Goal: Task Accomplishment & Management: Complete application form

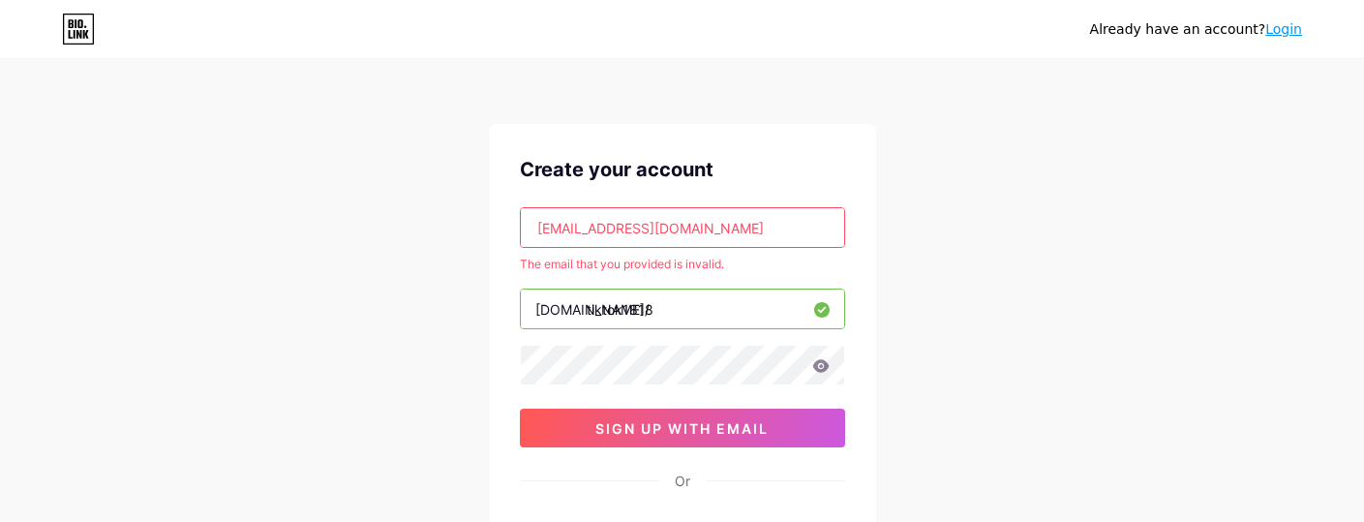
click at [557, 229] on input "[EMAIL_ADDRESS][DOMAIN_NAME]" at bounding box center [682, 227] width 323 height 39
drag, startPoint x: 661, startPoint y: 309, endPoint x: 584, endPoint y: 320, distance: 78.2
click at [584, 320] on input "tiktok1818" at bounding box center [682, 308] width 323 height 39
type input "pi"
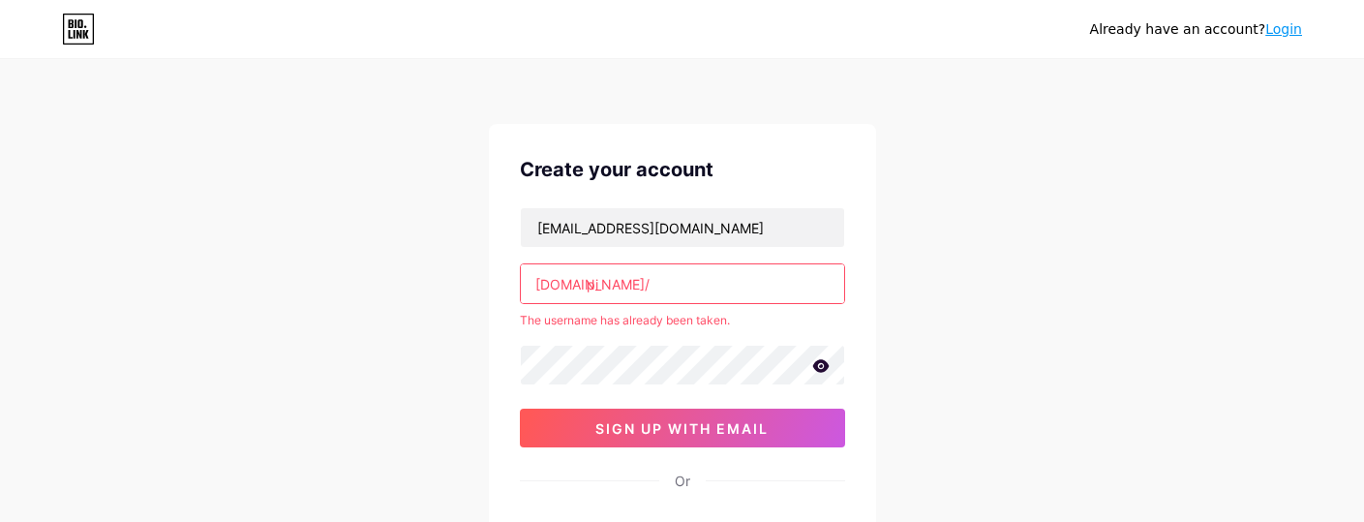
click at [617, 283] on input "pi" at bounding box center [682, 283] width 323 height 39
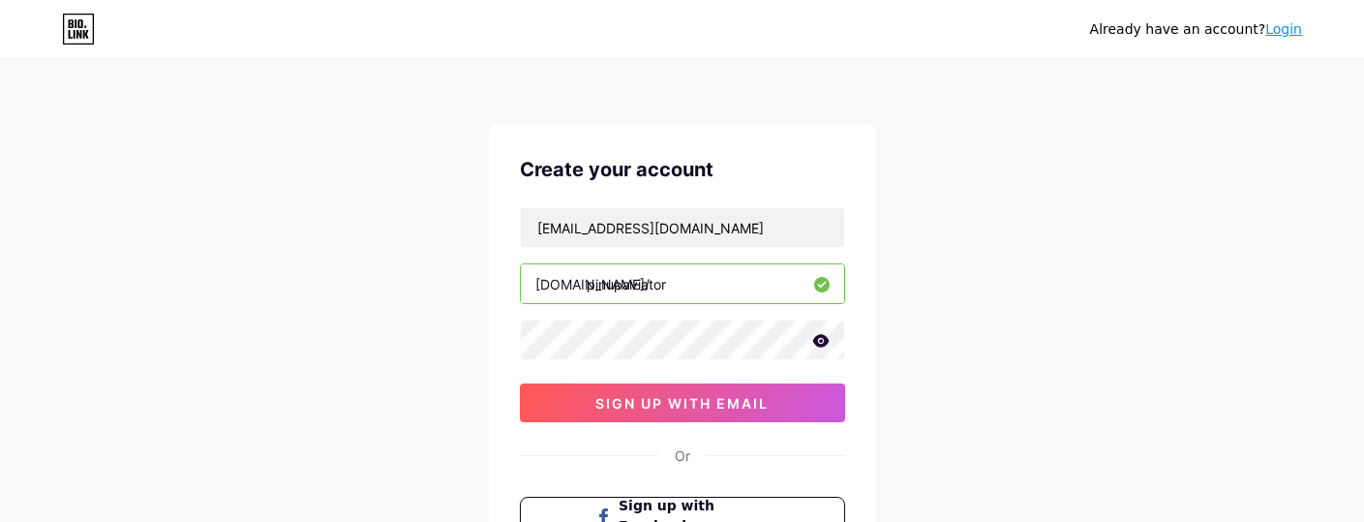
type input "pinupaviator"
click at [821, 336] on icon at bounding box center [820, 340] width 16 height 13
drag, startPoint x: 707, startPoint y: 224, endPoint x: 413, endPoint y: 217, distance: 293.4
click at [413, 217] on div "Already have an account? Login Create your account [EMAIL_ADDRESS][DOMAIN_NAME]…" at bounding box center [682, 370] width 1364 height 741
paste input "text"
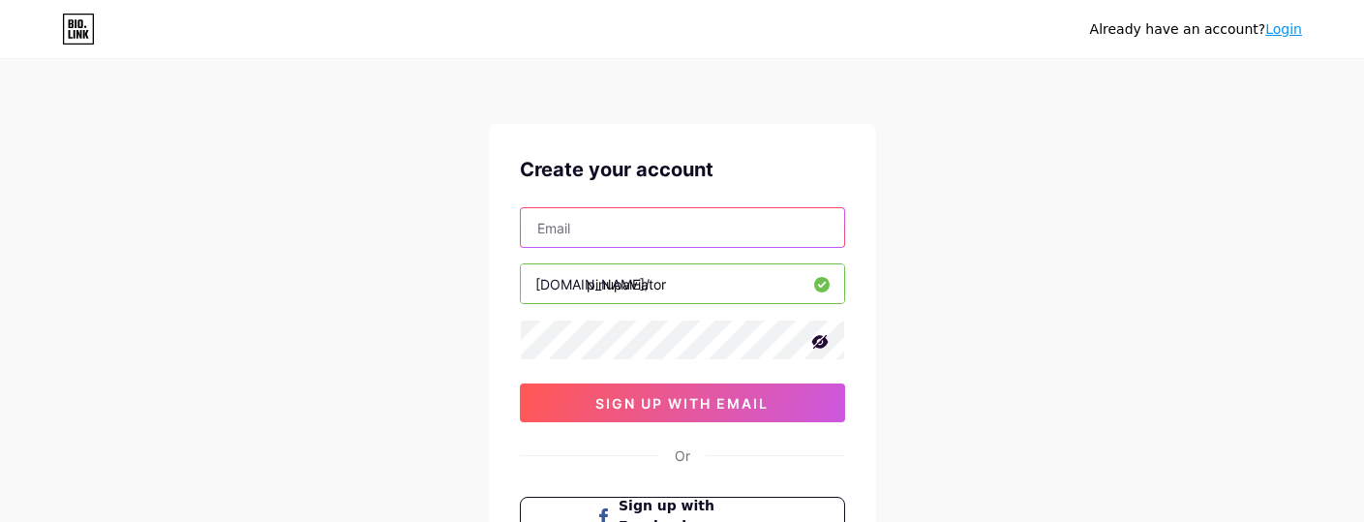
paste input "[EMAIL_ADDRESS][DOMAIN_NAME]"
type input "[EMAIL_ADDRESS][DOMAIN_NAME]"
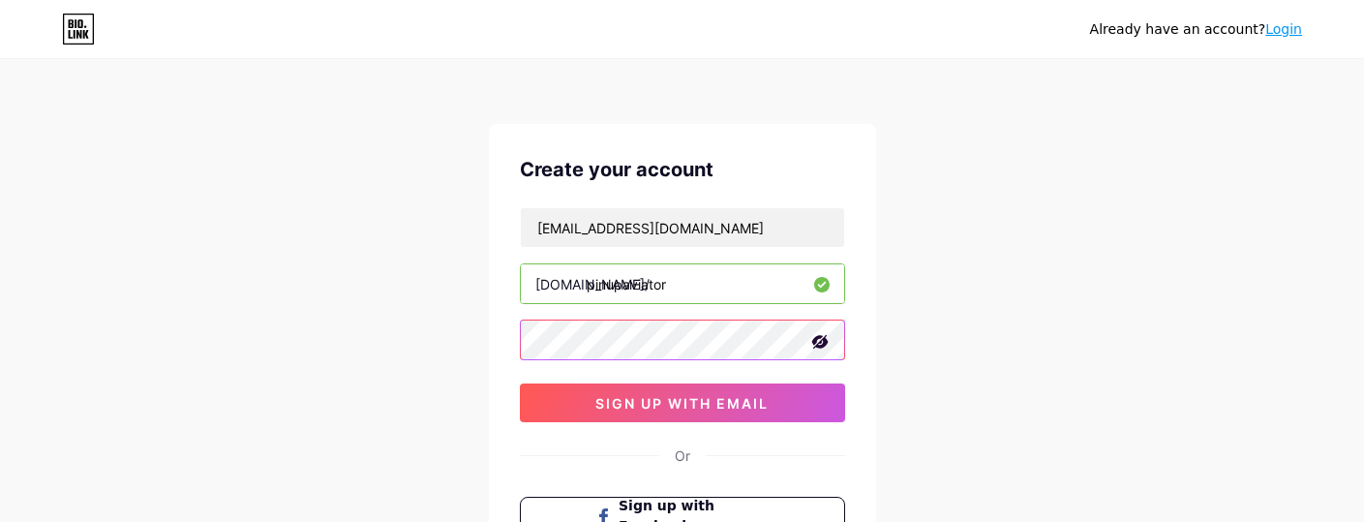
click at [489, 338] on div "Create your account [EMAIL_ADDRESS][DOMAIN_NAME] [DOMAIN_NAME]/ pinupaviator si…" at bounding box center [682, 372] width 387 height 497
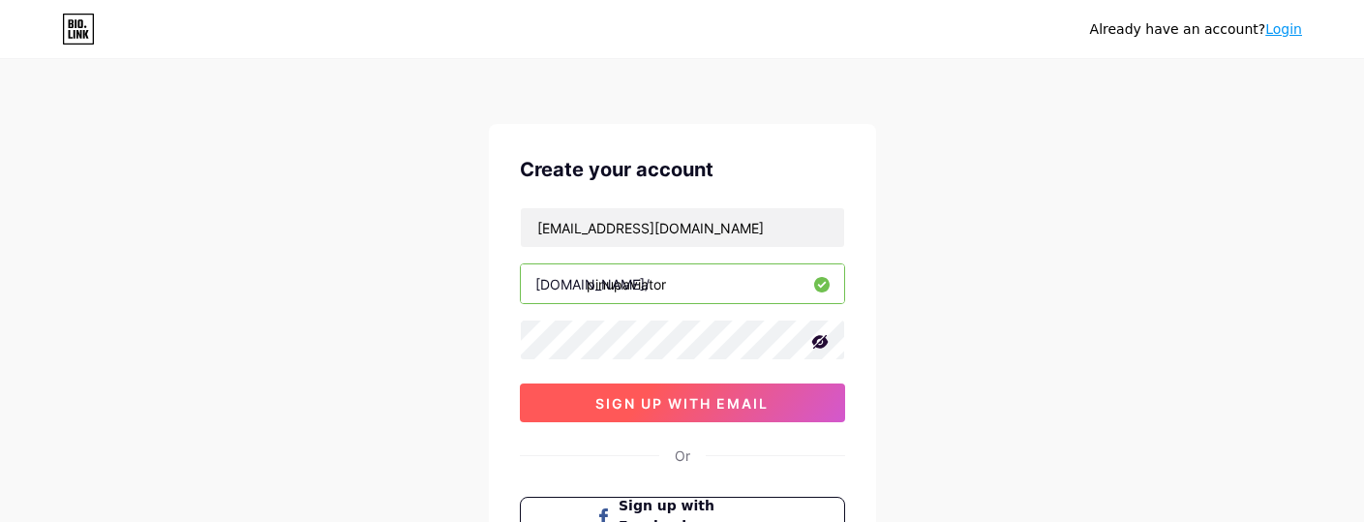
click at [551, 389] on button "sign up with email" at bounding box center [682, 402] width 325 height 39
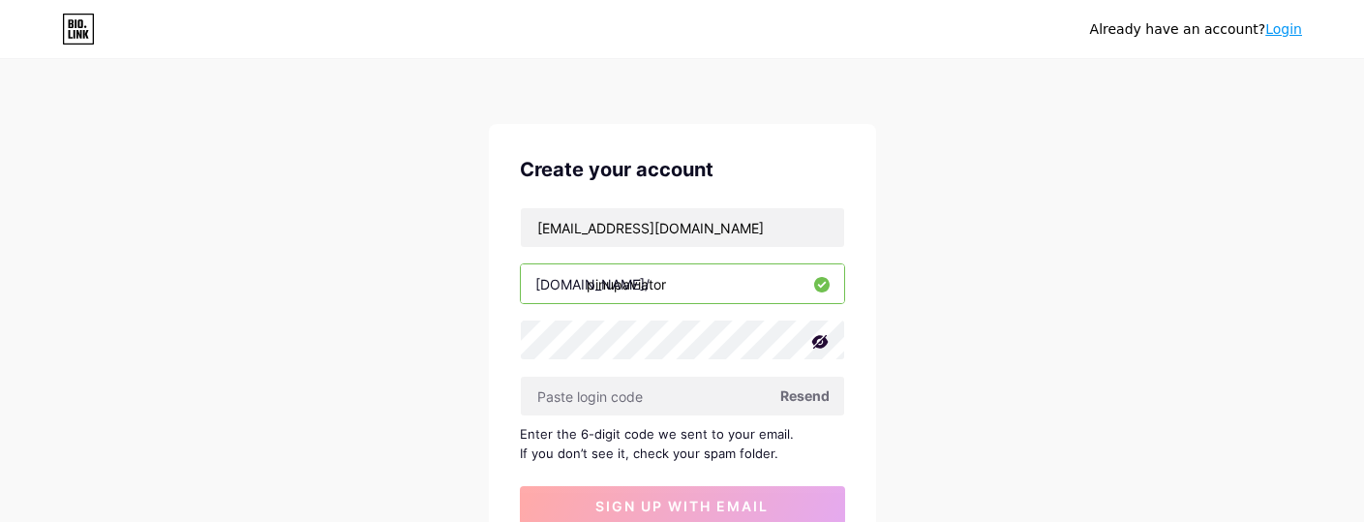
click at [791, 397] on span "Resend" at bounding box center [804, 395] width 49 height 20
paste input "694604"
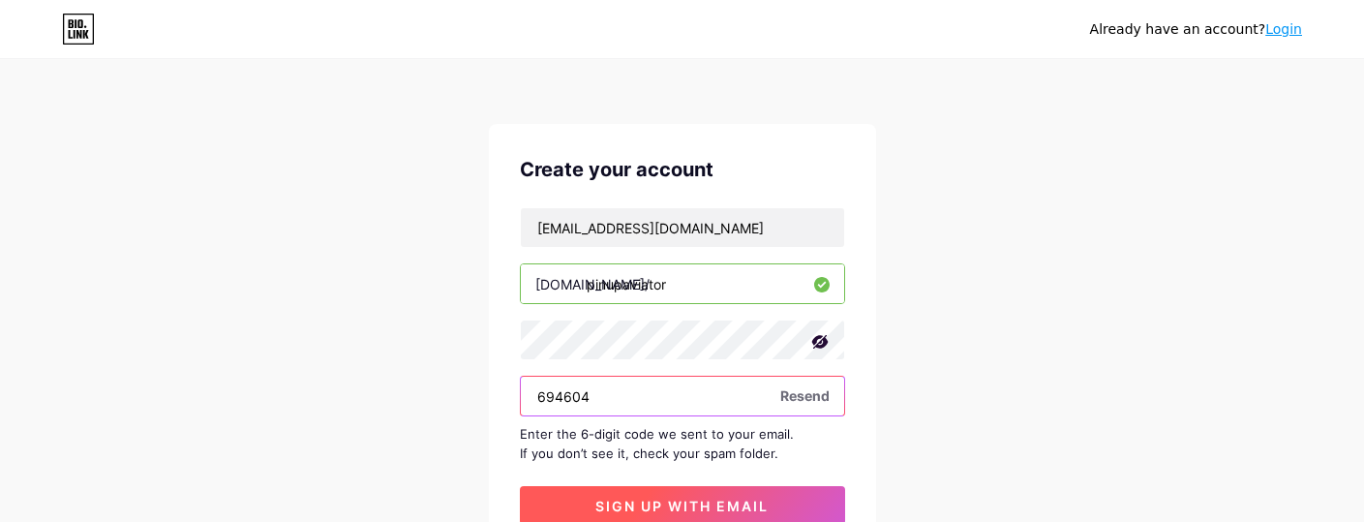
type input "694604"
click at [573, 490] on button "sign up with email" at bounding box center [682, 505] width 325 height 39
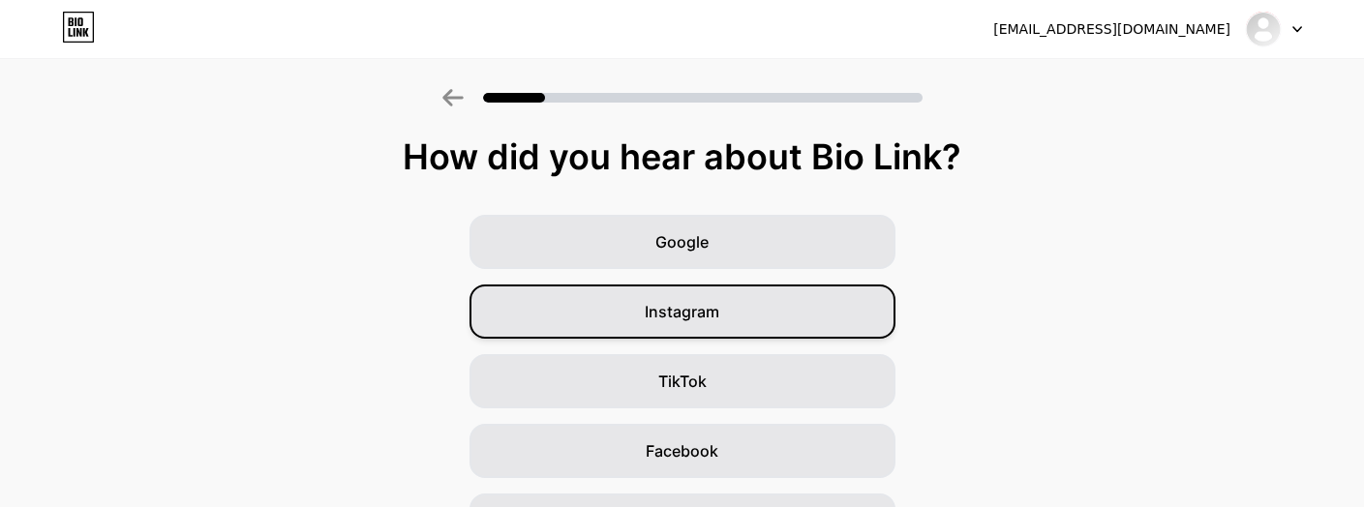
click at [612, 307] on div "Instagram" at bounding box center [683, 312] width 426 height 54
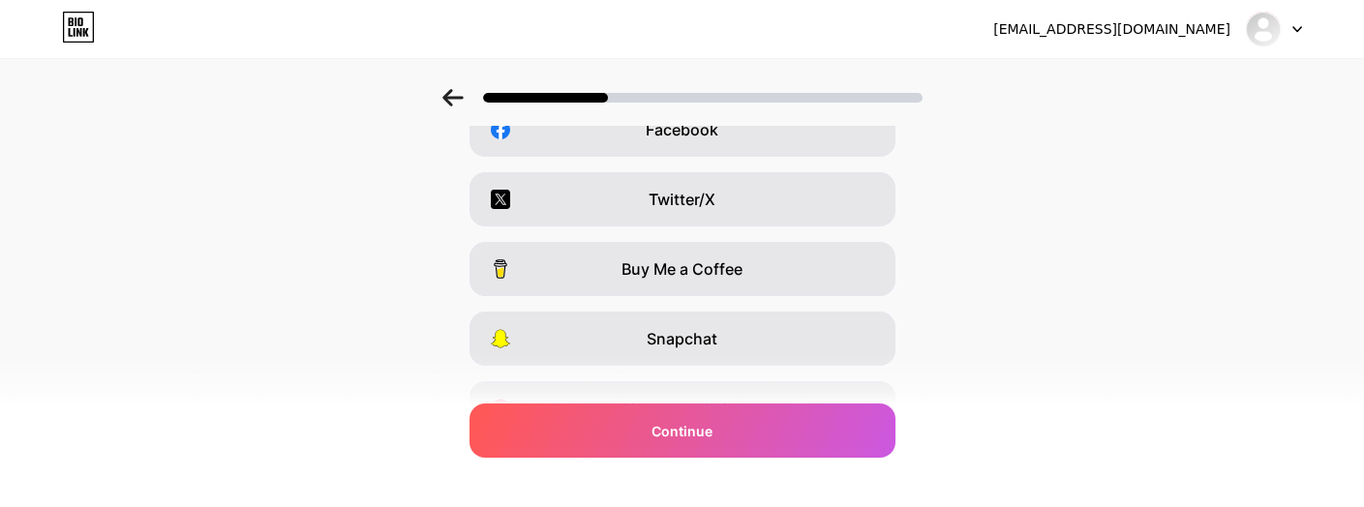
scroll to position [329, 0]
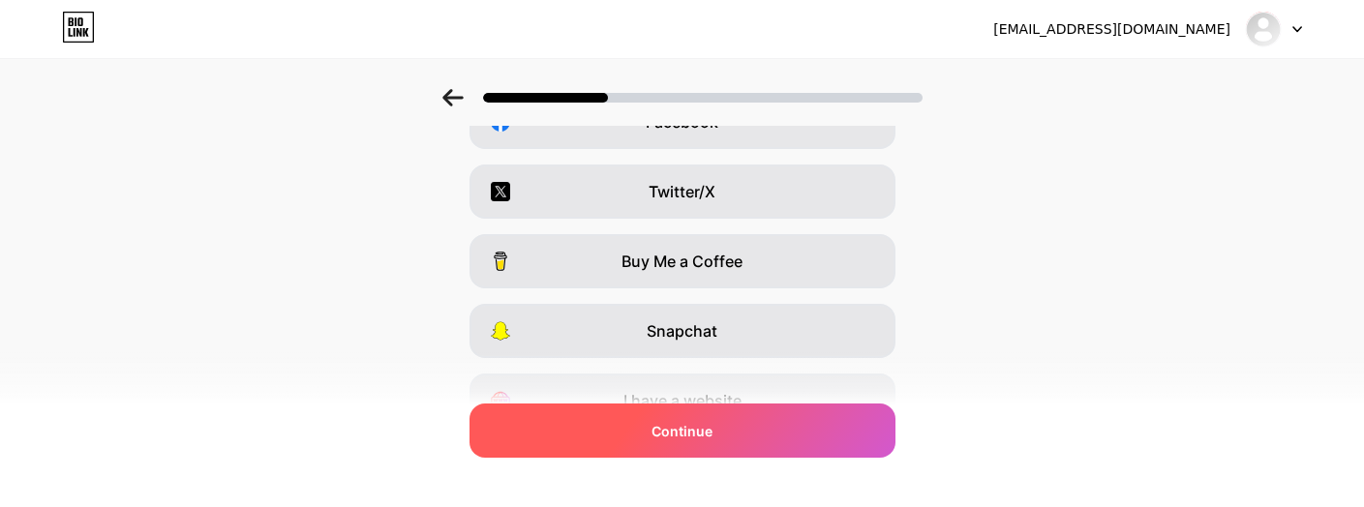
click at [634, 422] on div "Continue" at bounding box center [683, 431] width 426 height 54
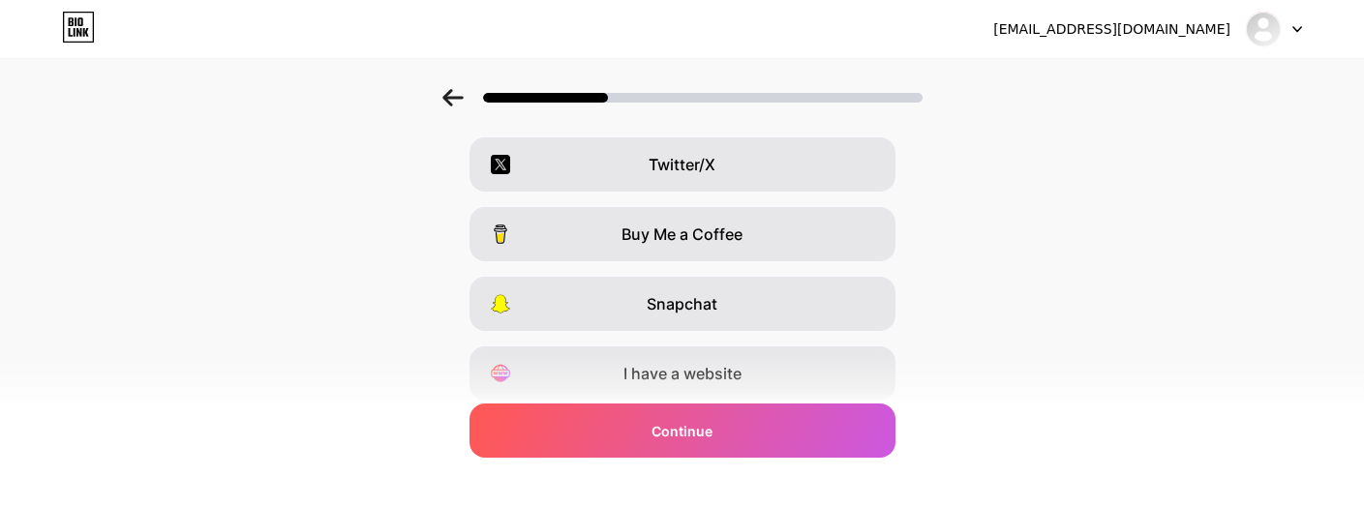
scroll to position [424, 0]
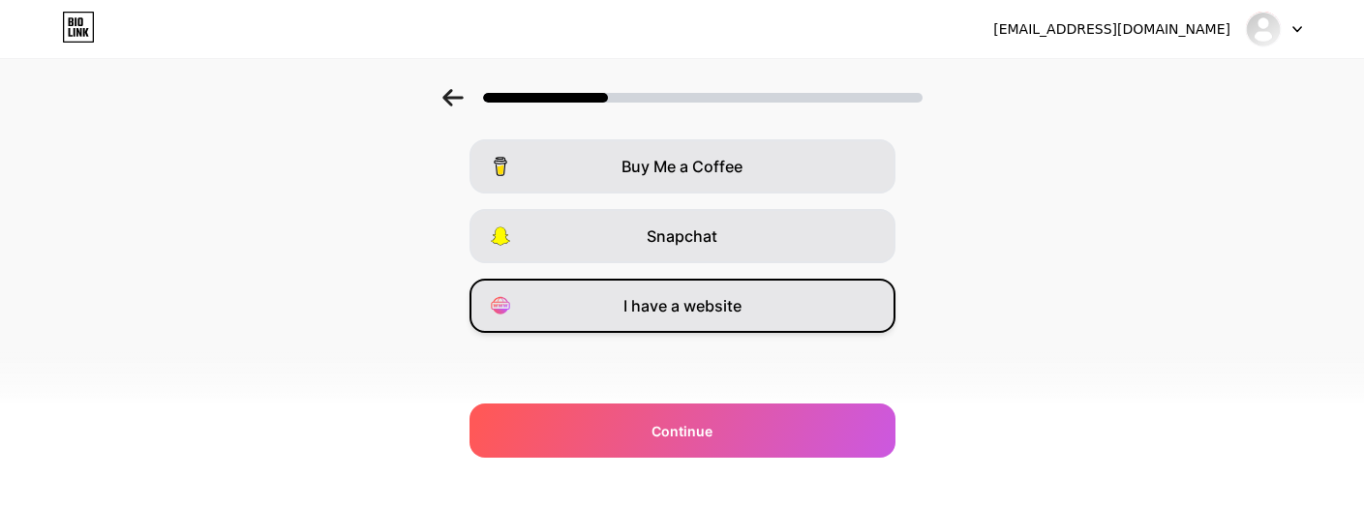
click at [665, 314] on span "I have a website" at bounding box center [683, 305] width 118 height 23
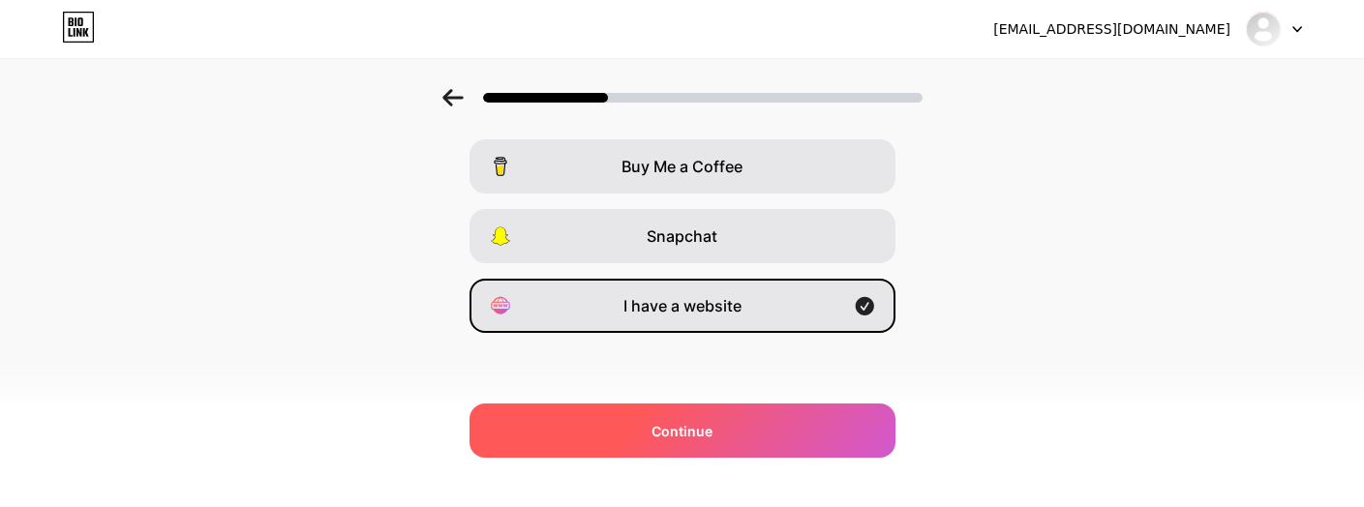
click at [669, 428] on span "Continue" at bounding box center [682, 431] width 61 height 20
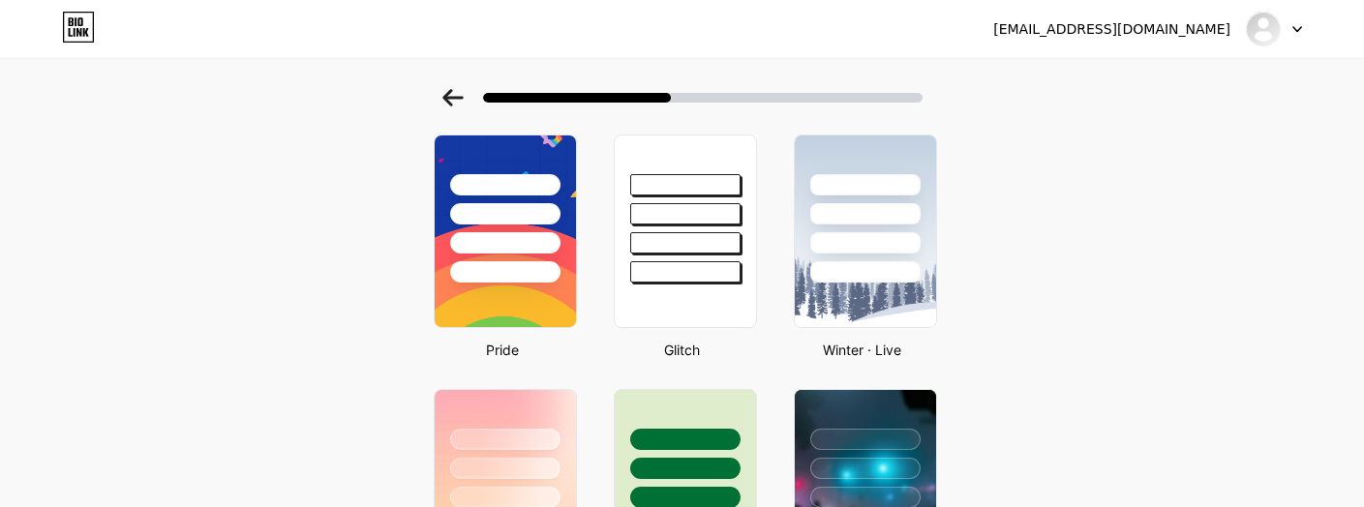
scroll to position [334, 0]
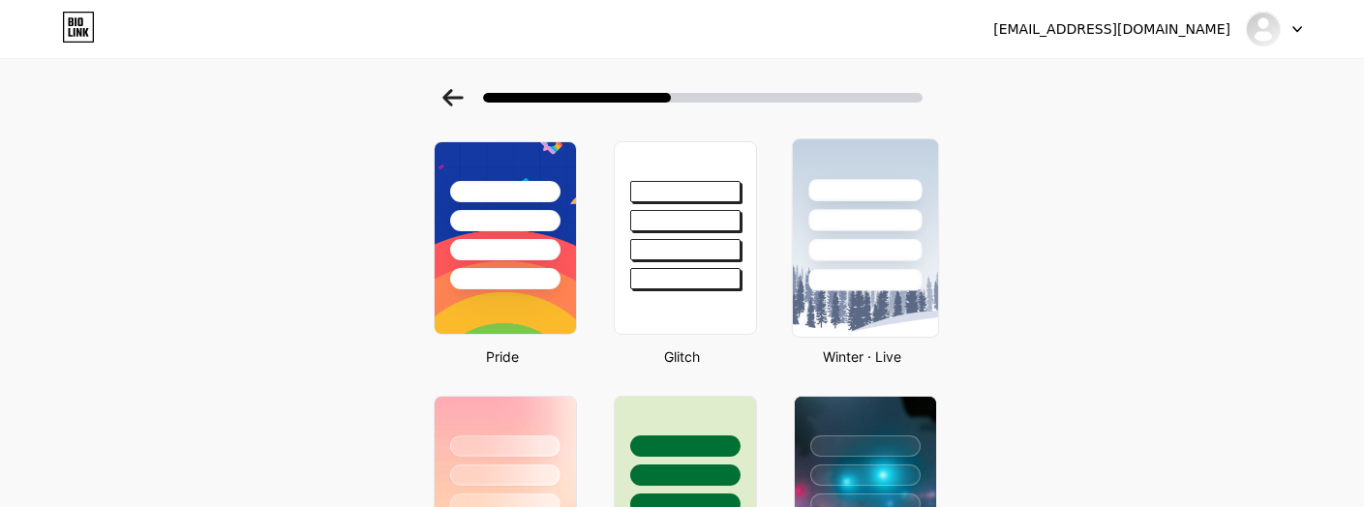
click at [869, 307] on img at bounding box center [864, 238] width 145 height 198
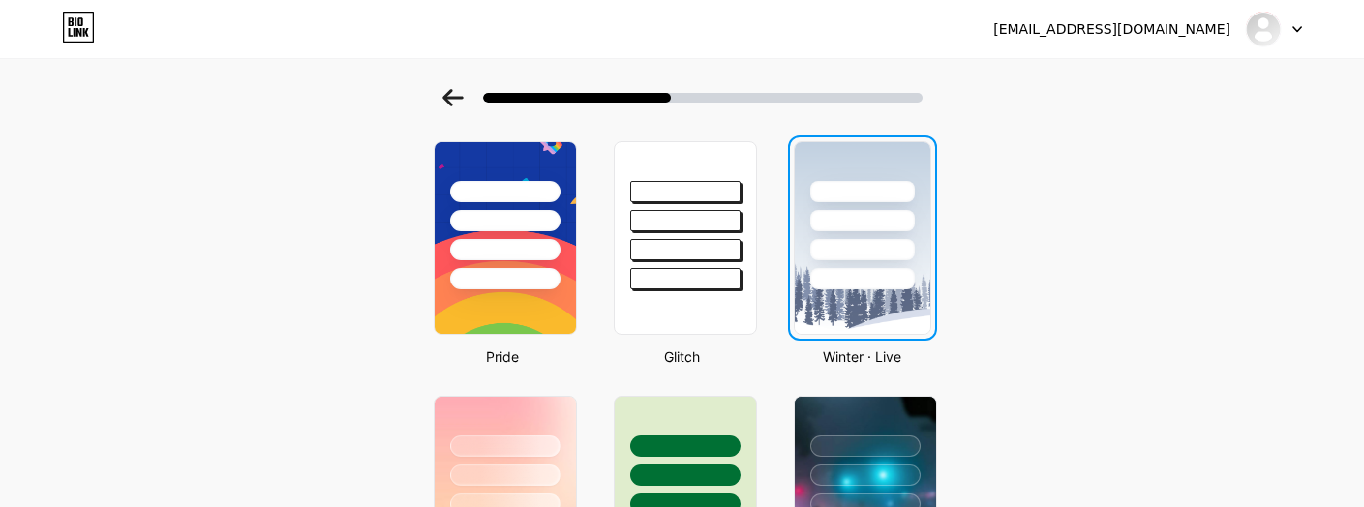
scroll to position [0, 0]
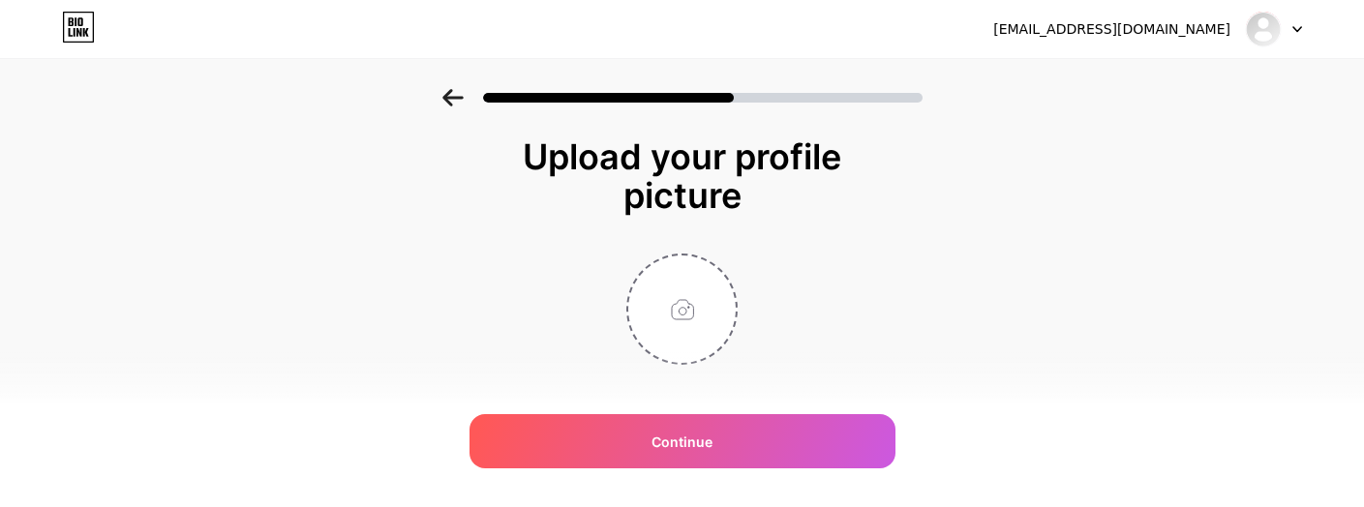
click at [452, 99] on icon at bounding box center [452, 97] width 20 height 17
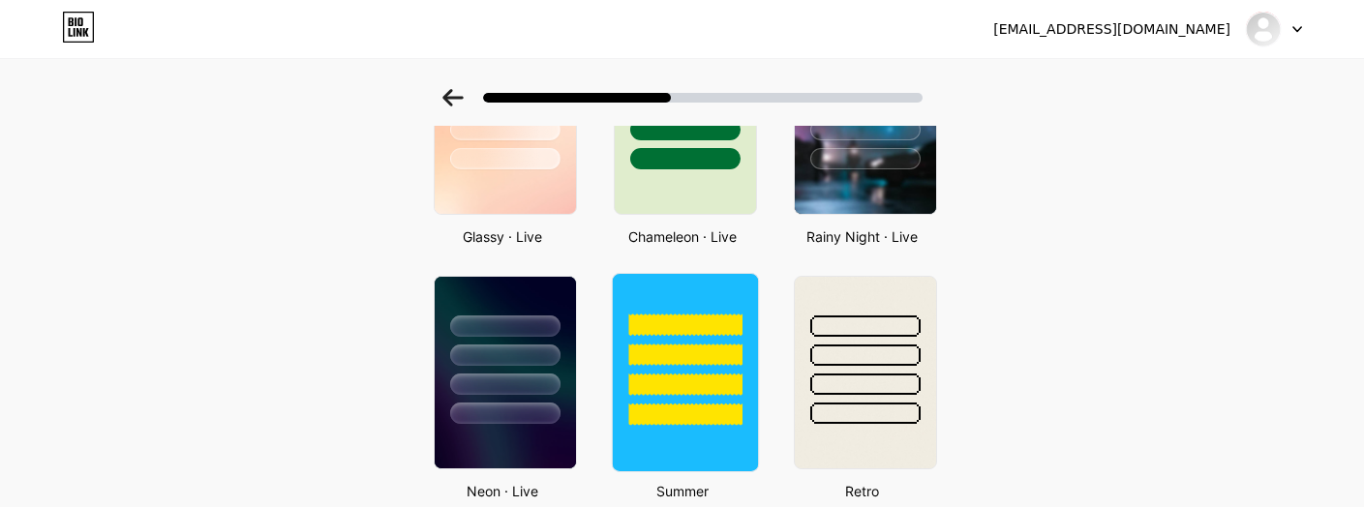
scroll to position [710, 15]
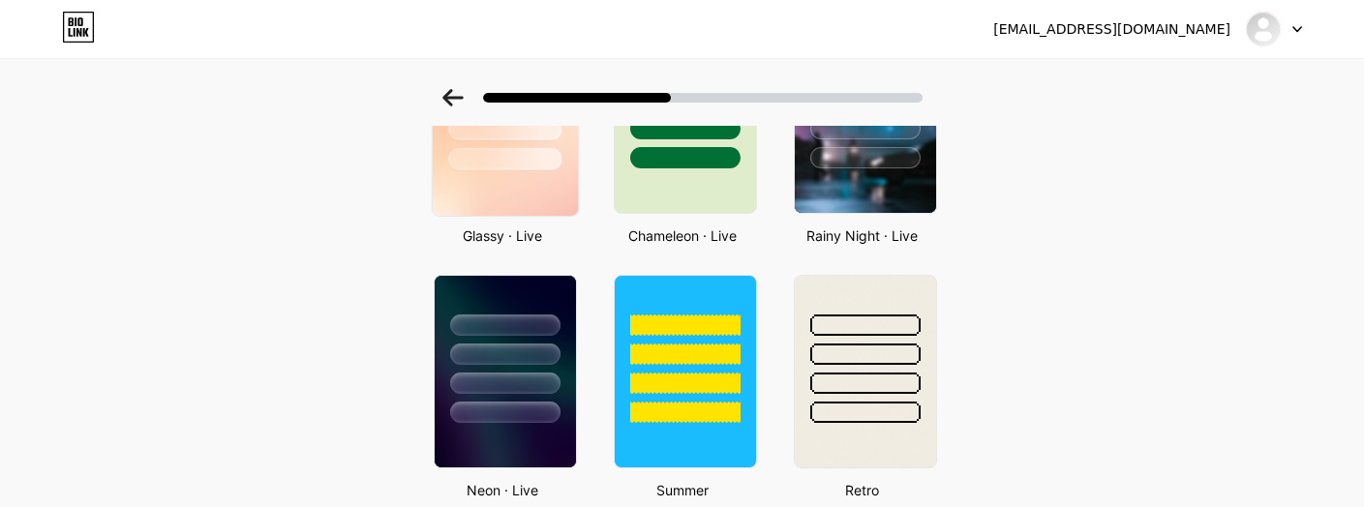
click at [503, 193] on img at bounding box center [504, 117] width 145 height 198
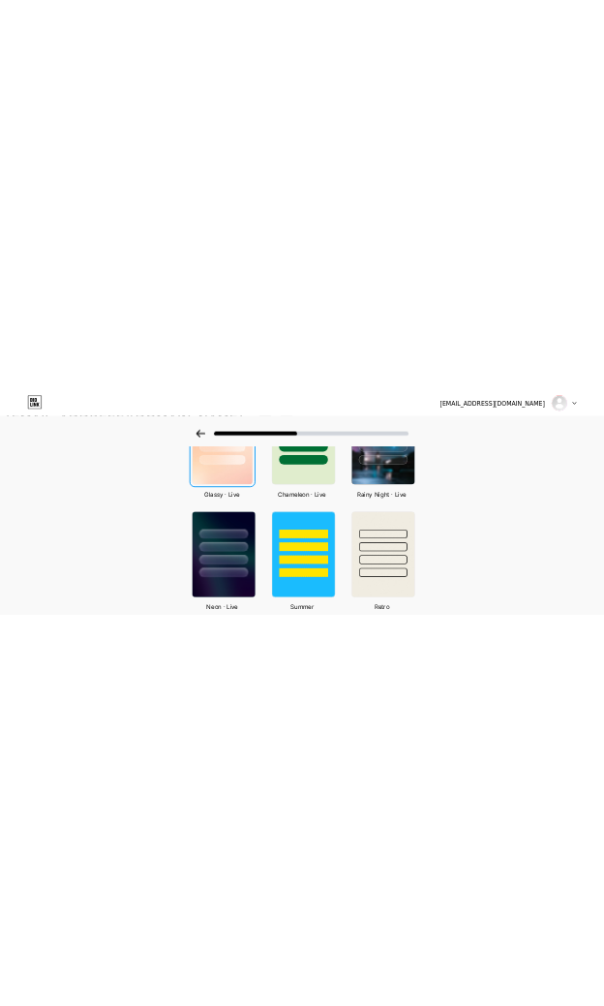
scroll to position [0, 0]
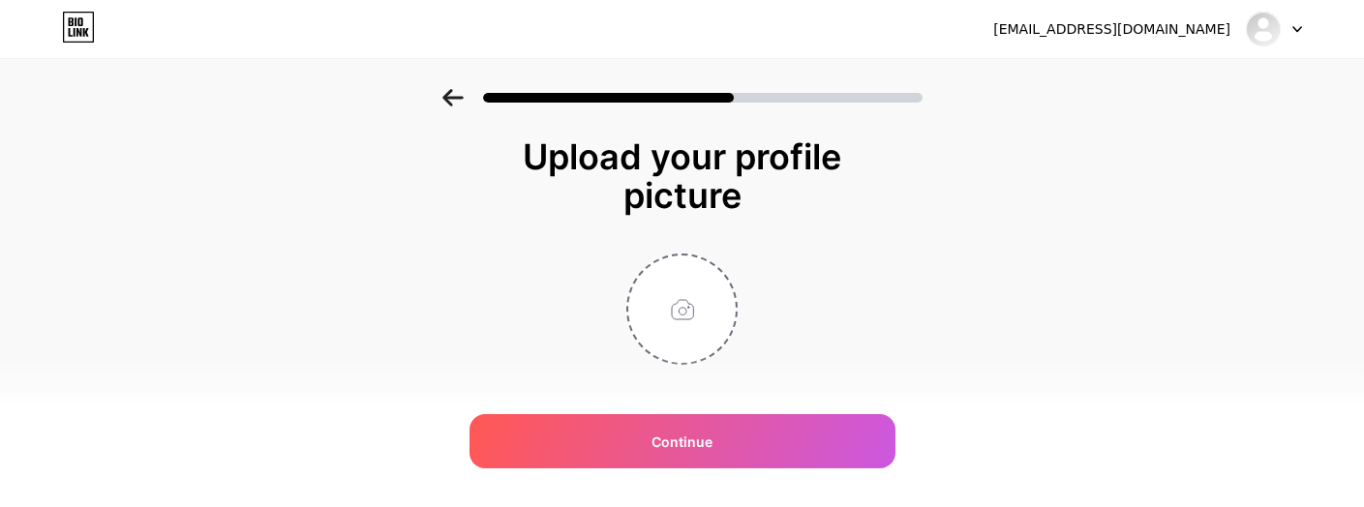
click at [983, 266] on div "Upload your profile picture Continue" at bounding box center [682, 275] width 1364 height 373
click at [684, 297] on input "file" at bounding box center [681, 309] width 107 height 107
click at [698, 338] on input "file" at bounding box center [681, 309] width 107 height 107
type input "C:\fakepath\81km4XArQzL._UF1000,1000_QL80_.jpg"
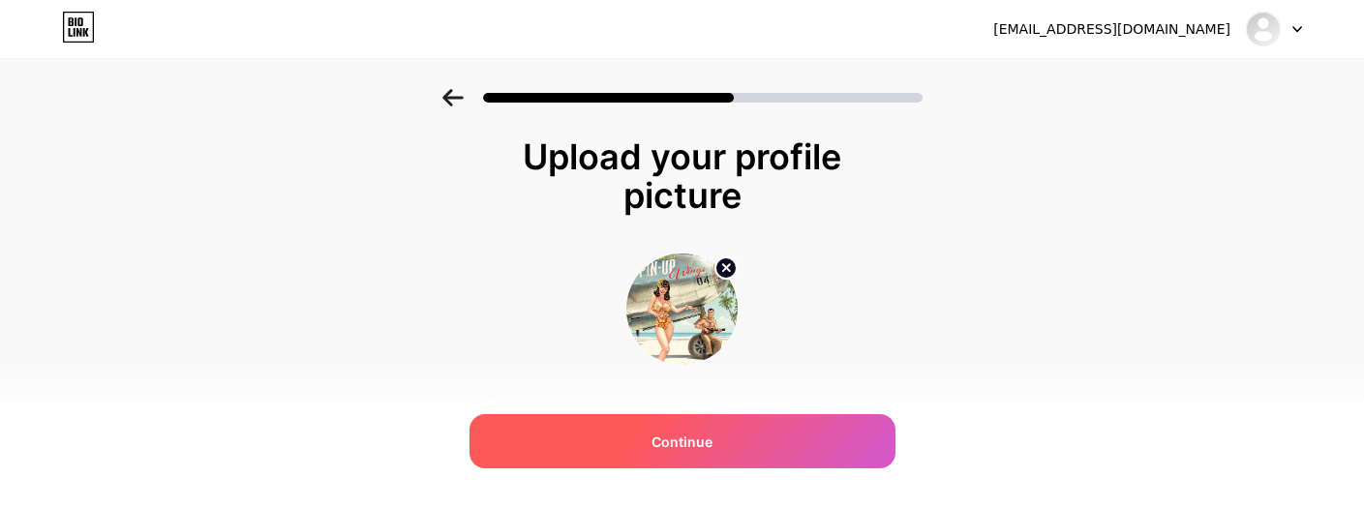
click at [588, 432] on div "Continue" at bounding box center [683, 441] width 426 height 54
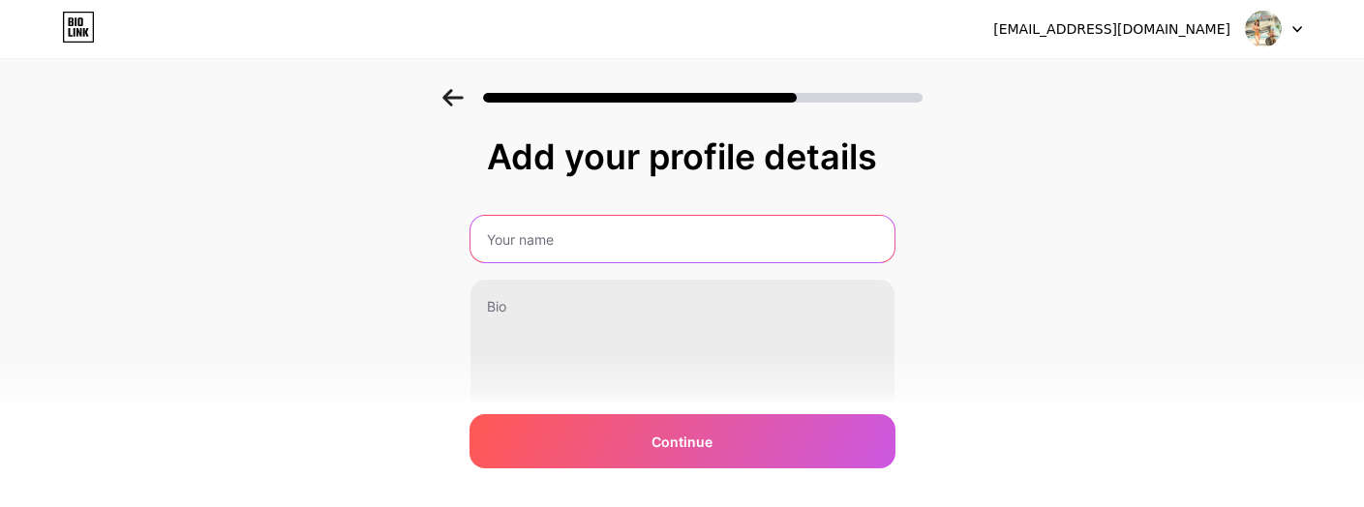
click at [534, 240] on input "text" at bounding box center [683, 239] width 424 height 46
drag, startPoint x: 561, startPoint y: 231, endPoint x: 446, endPoint y: 237, distance: 114.4
click at [446, 237] on div "Add your profile details Pin up 0/255 Continue Error" at bounding box center [682, 310] width 1364 height 442
paste input "Up Kanatlar"
type input "Pin Up Kanatlar"
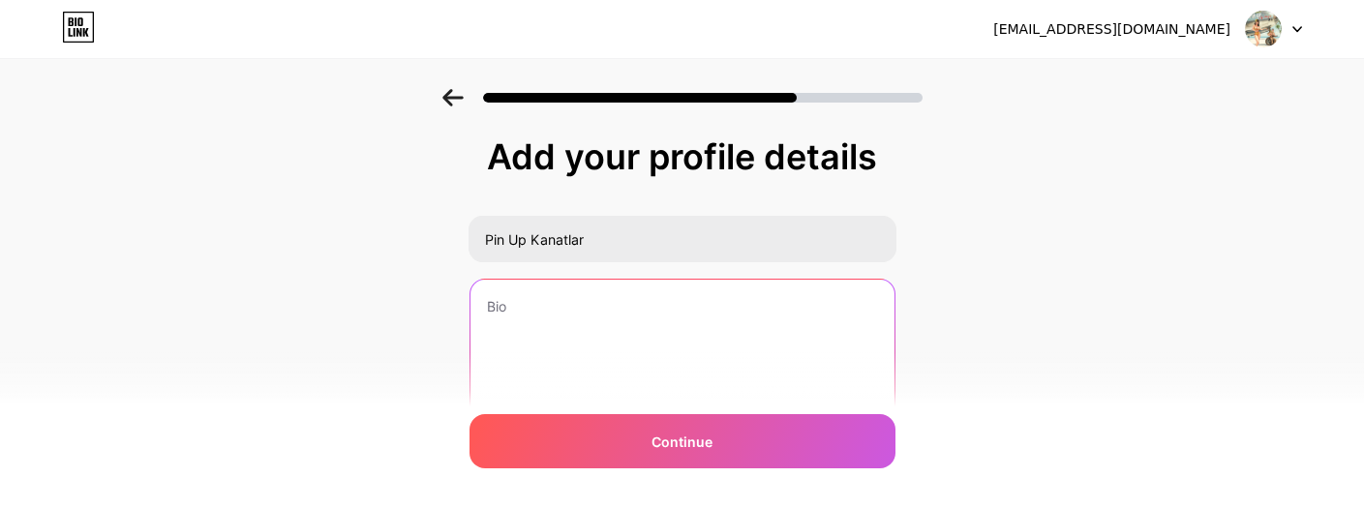
click at [542, 312] on textarea at bounding box center [683, 358] width 424 height 156
paste textarea "Pin Up Kanatlar ile yükseklerde uç! Retro cazibesi ve büyük kazançların heyecan…"
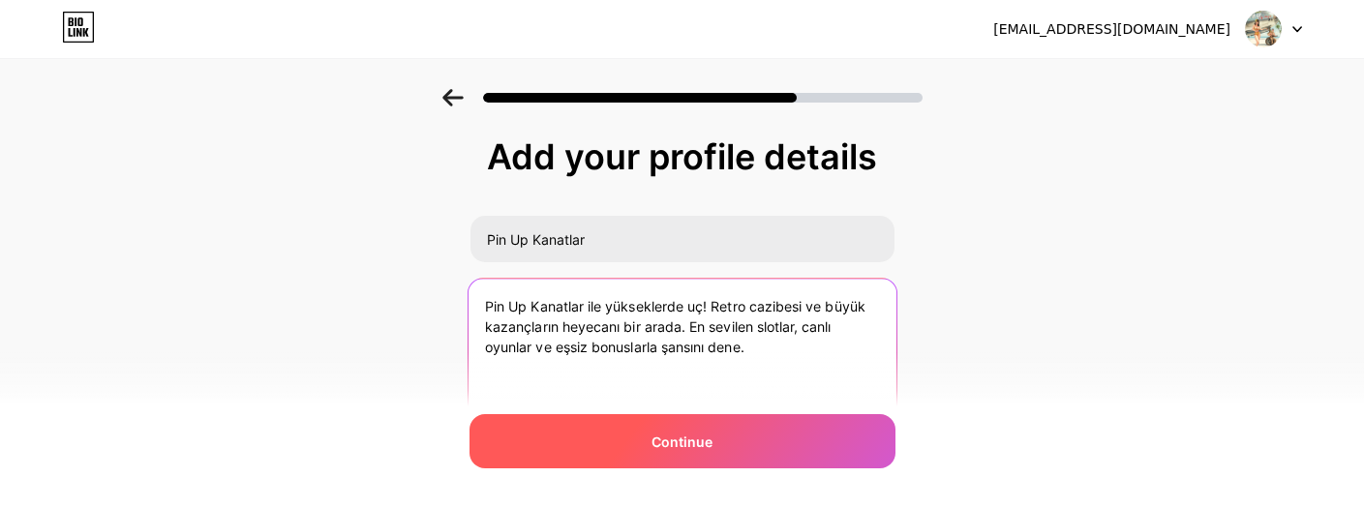
type textarea "Pin Up Kanatlar ile yükseklerde uç! Retro cazibesi ve büyük kazançların heyecan…"
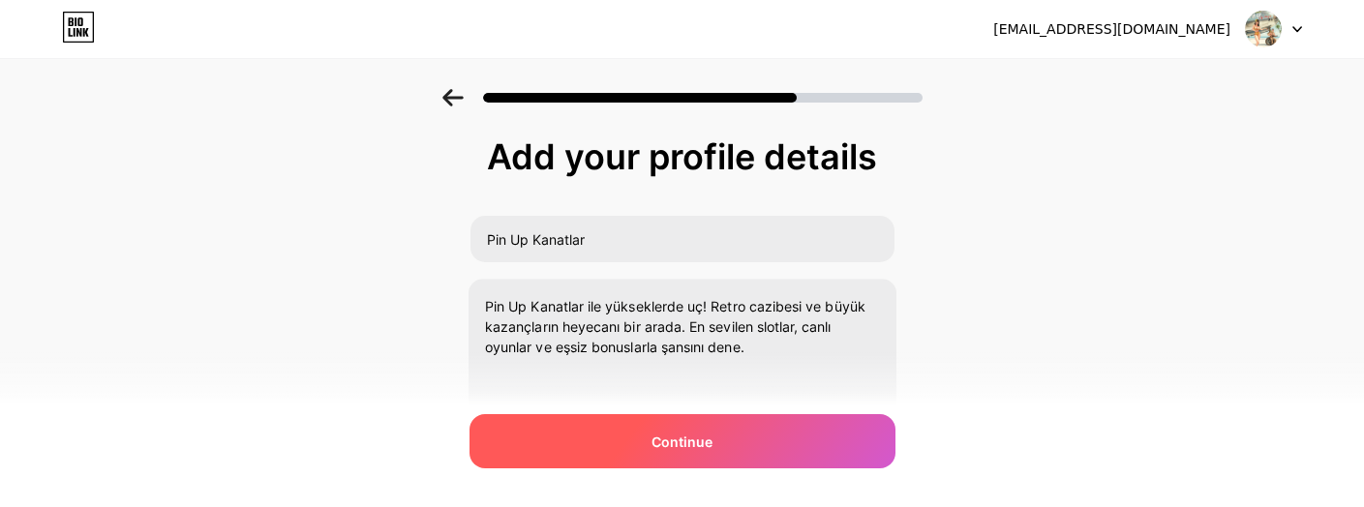
click at [614, 452] on div "Continue" at bounding box center [683, 441] width 426 height 54
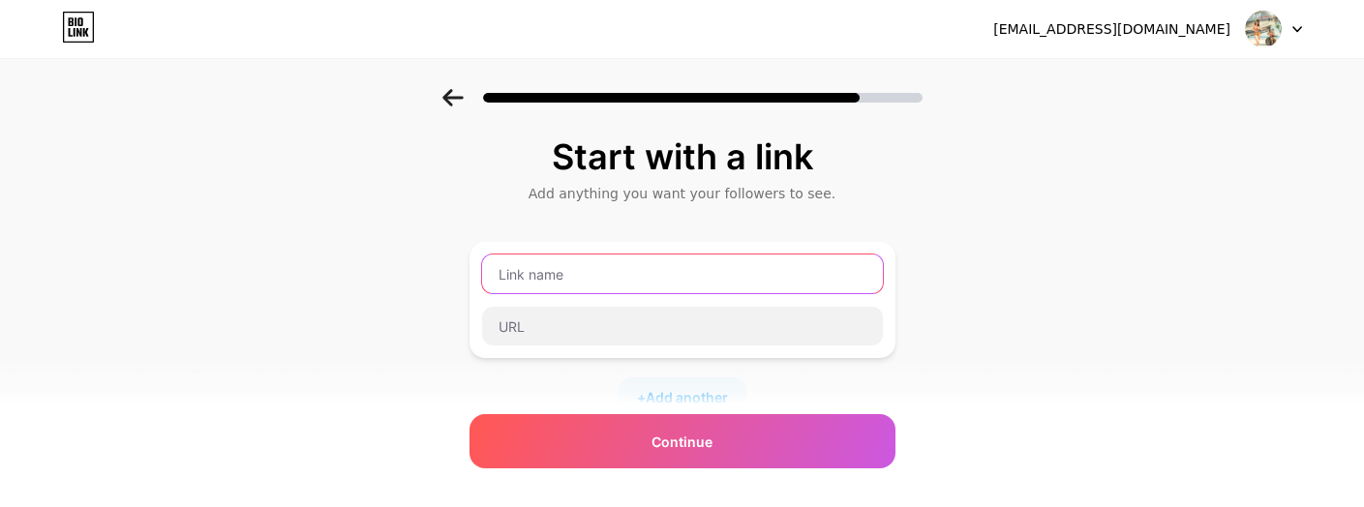
click at [549, 277] on input "text" at bounding box center [682, 274] width 401 height 39
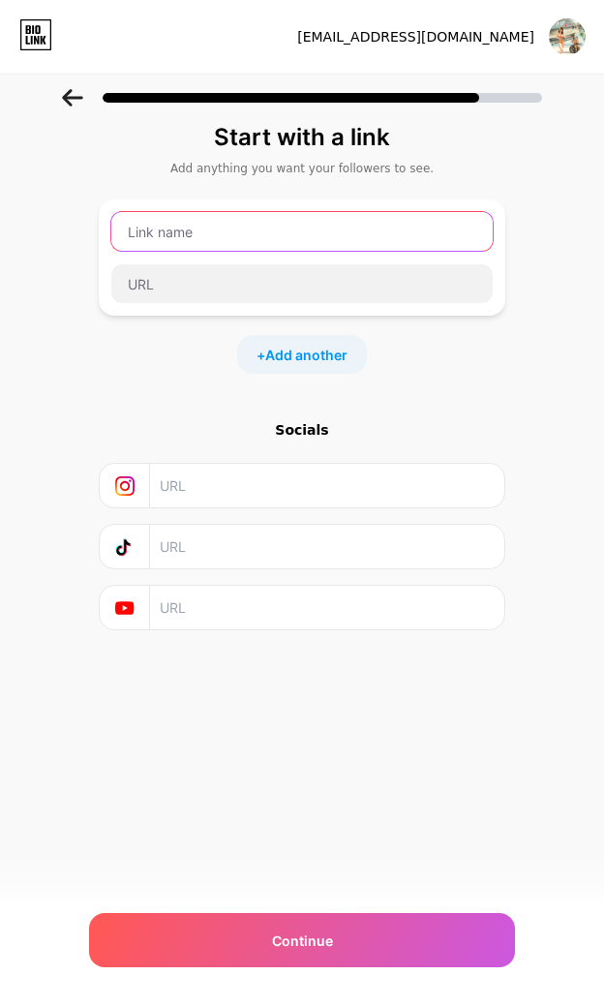
paste input "Şansını dene"
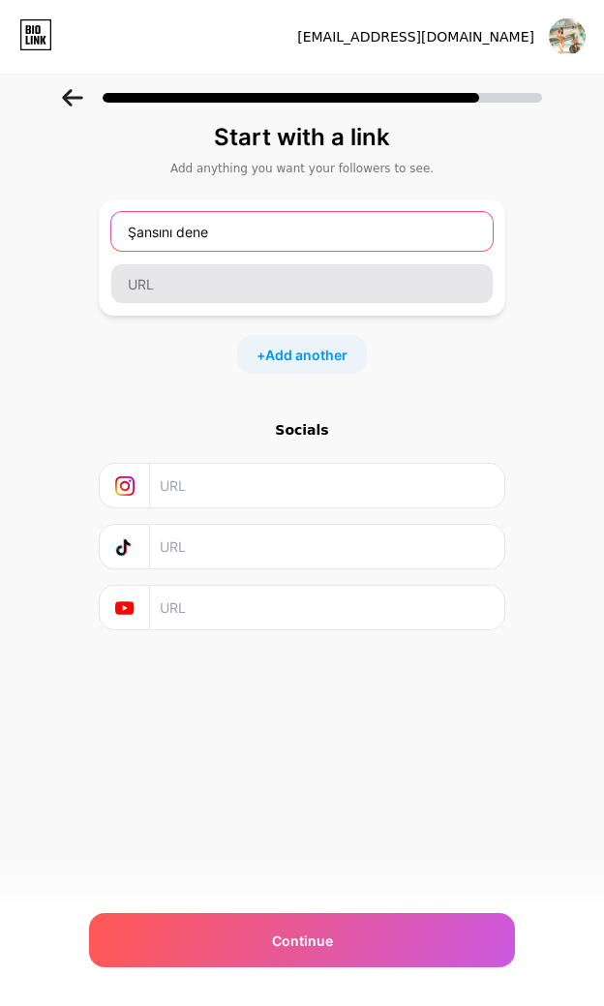
type input "Şansını dene"
click at [129, 289] on input "text" at bounding box center [301, 283] width 381 height 39
